Goal: Task Accomplishment & Management: Manage account settings

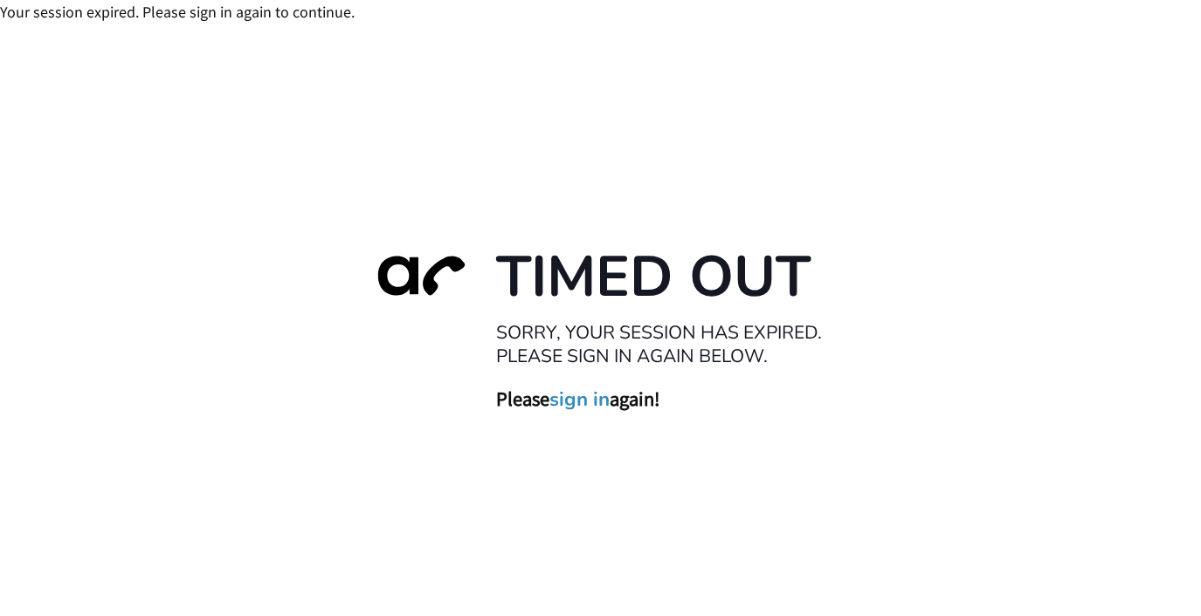
click at [568, 401] on link "sign in" at bounding box center [579, 400] width 60 height 24
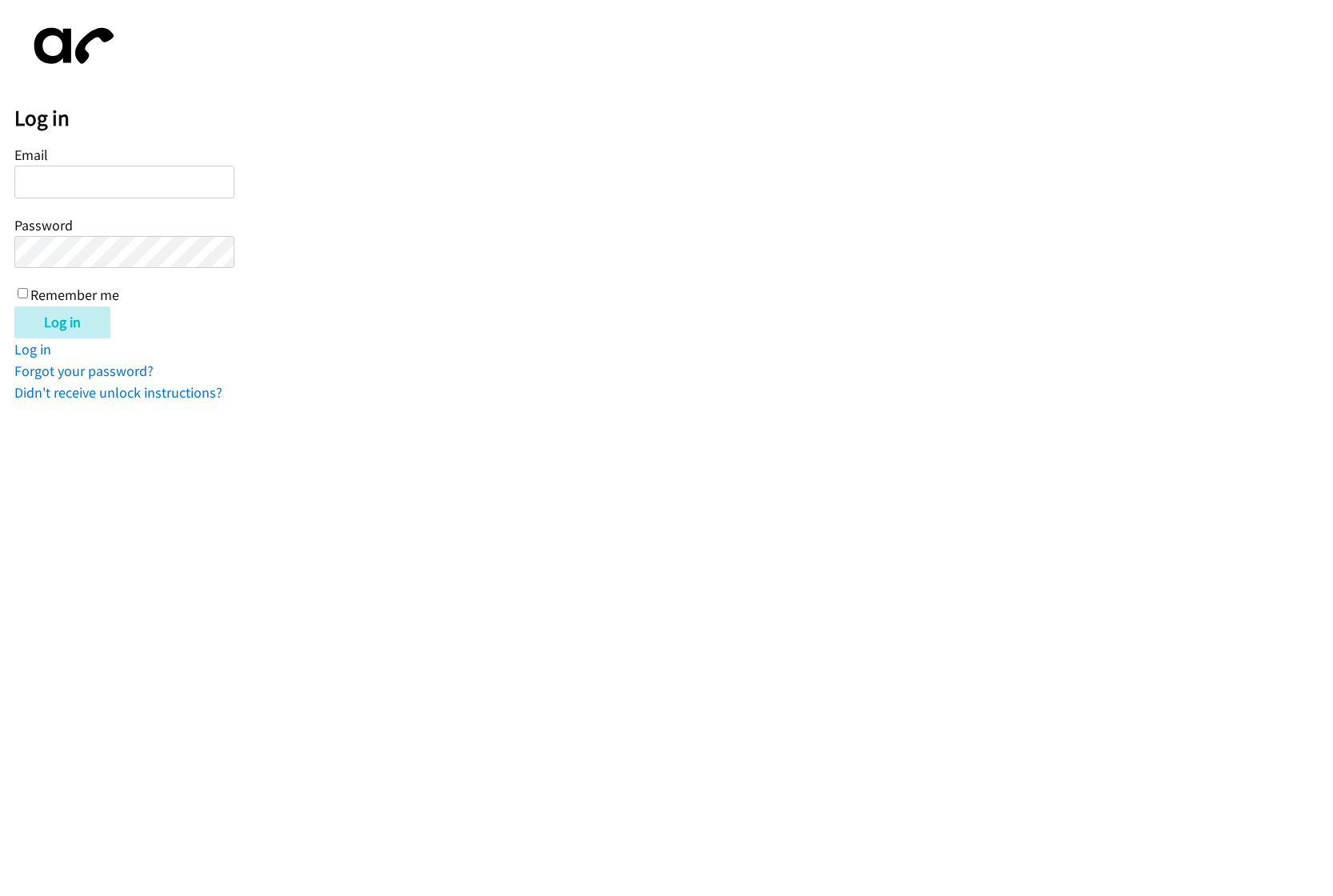
click at [160, 205] on div "Email Password Remember me" at bounding box center [125, 224] width 220 height 163
click at [163, 179] on input "Email" at bounding box center [125, 182] width 220 height 33
type input "[PERSON_NAME][EMAIL_ADDRESS][DOMAIN_NAME]"
click at [15, 306] on input "Log in" at bounding box center [62, 322] width 96 height 32
